Goal: Navigation & Orientation: Find specific page/section

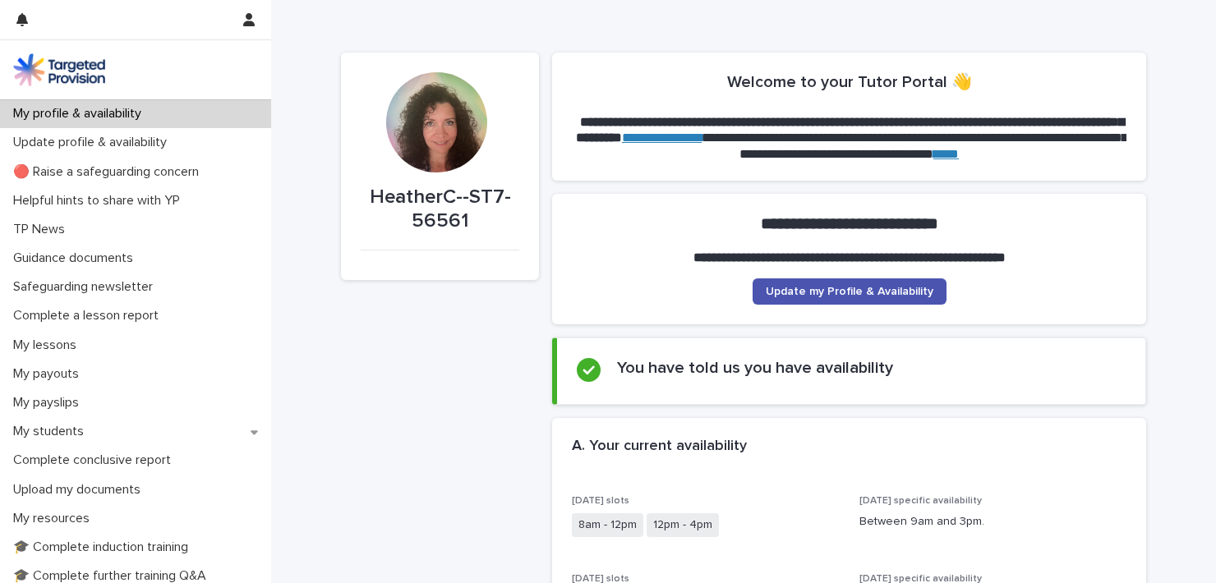
click at [122, 113] on p "My profile & availability" at bounding box center [81, 114] width 148 height 16
click at [66, 425] on p "My students" at bounding box center [52, 432] width 90 height 16
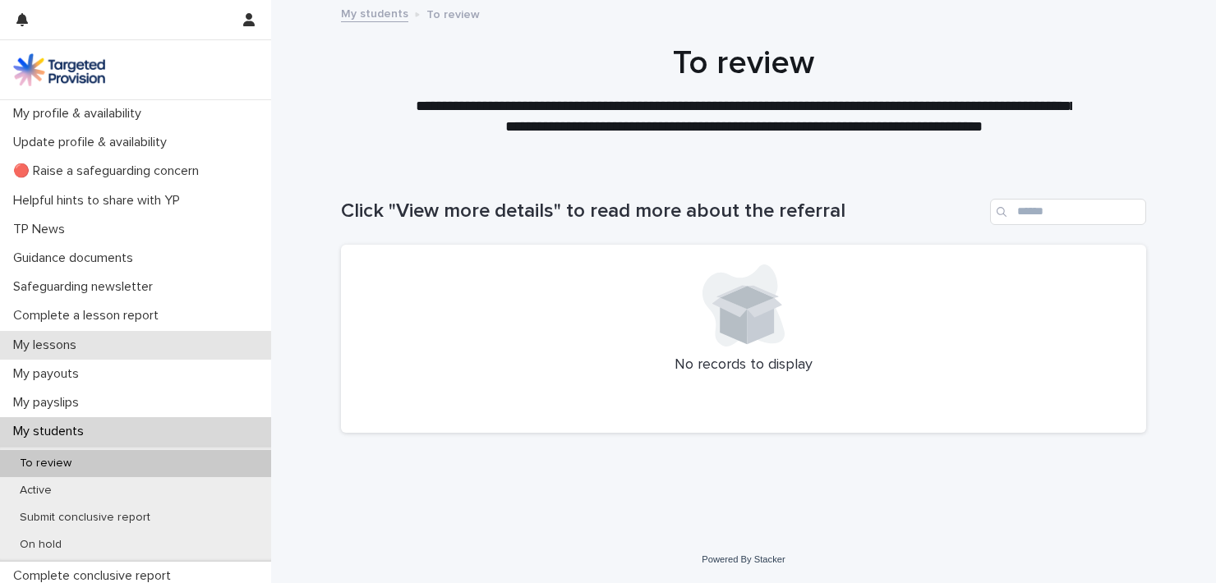
click at [60, 346] on p "My lessons" at bounding box center [48, 346] width 83 height 16
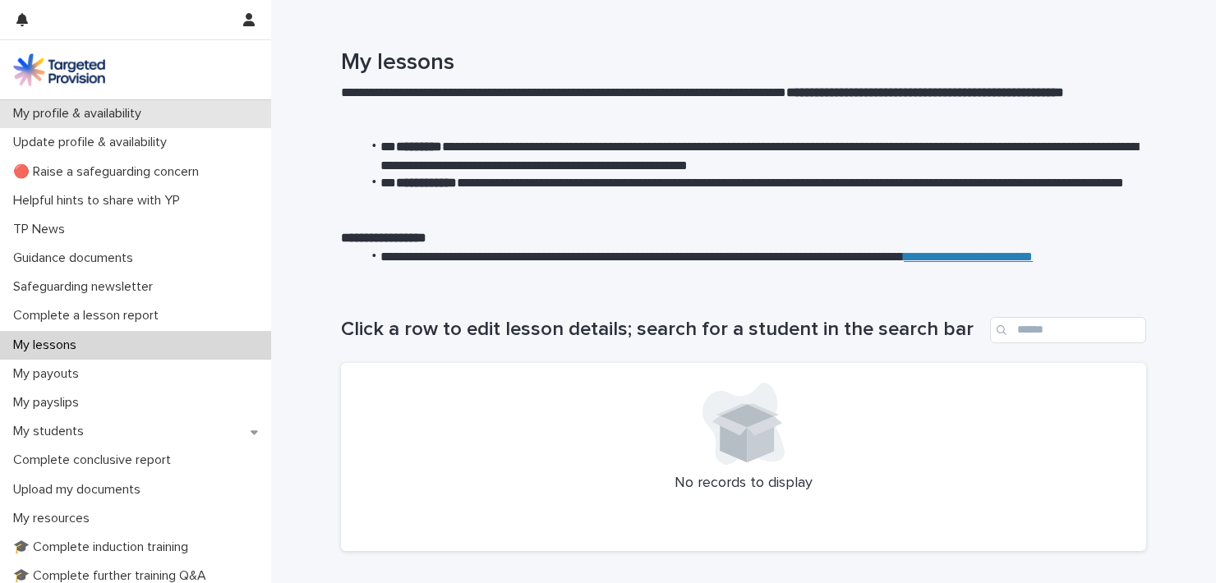
click at [82, 117] on p "My profile & availability" at bounding box center [81, 114] width 148 height 16
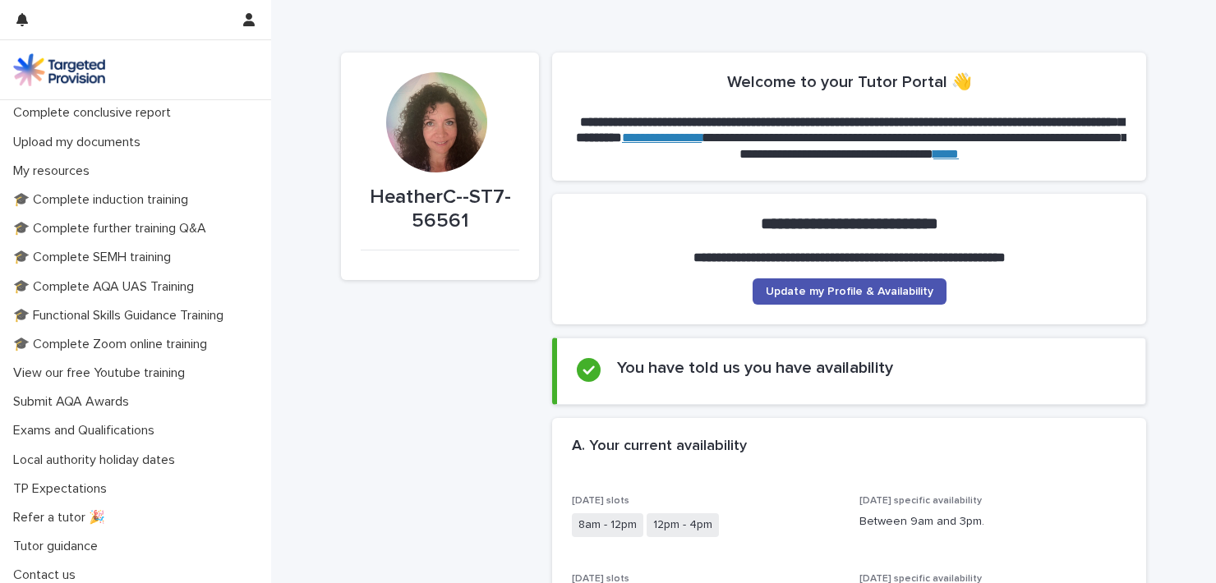
scroll to position [350, 0]
